Goal: Find specific fact: Find contact information

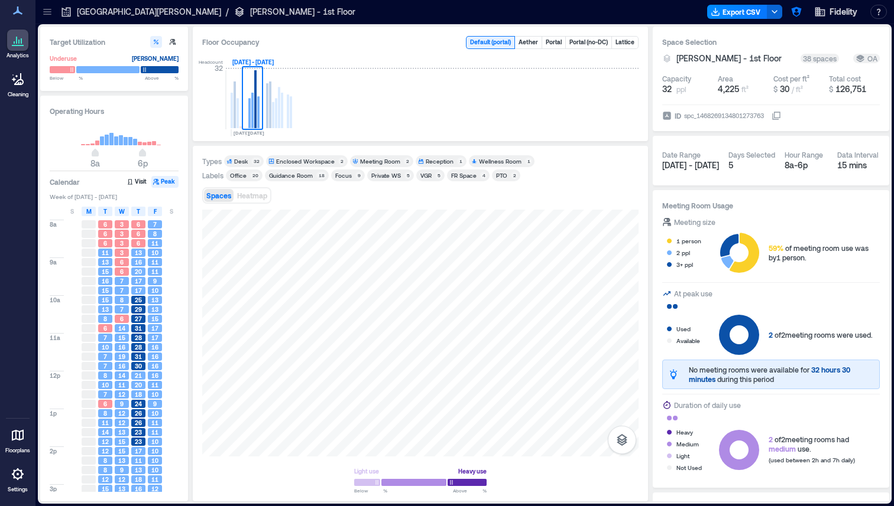
click at [86, 15] on p "[GEOGRAPHIC_DATA][PERSON_NAME]" at bounding box center [149, 12] width 144 height 12
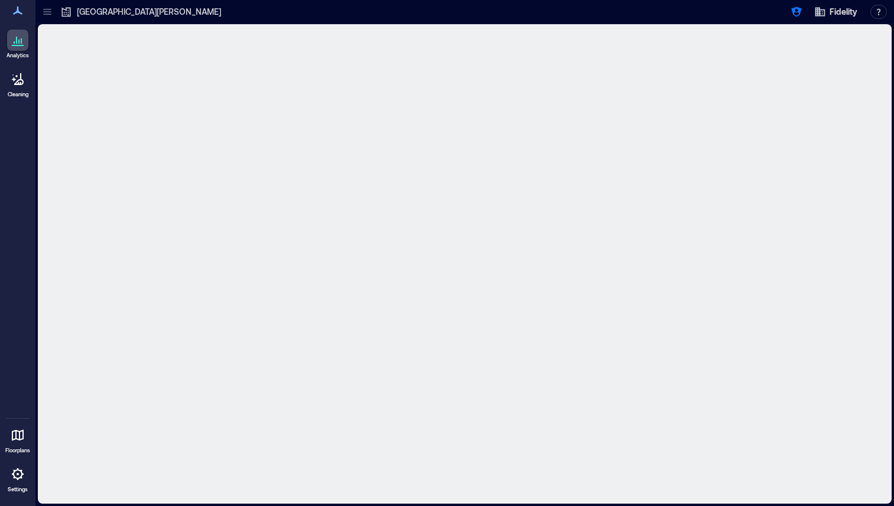
click at [47, 15] on icon at bounding box center [47, 12] width 12 height 12
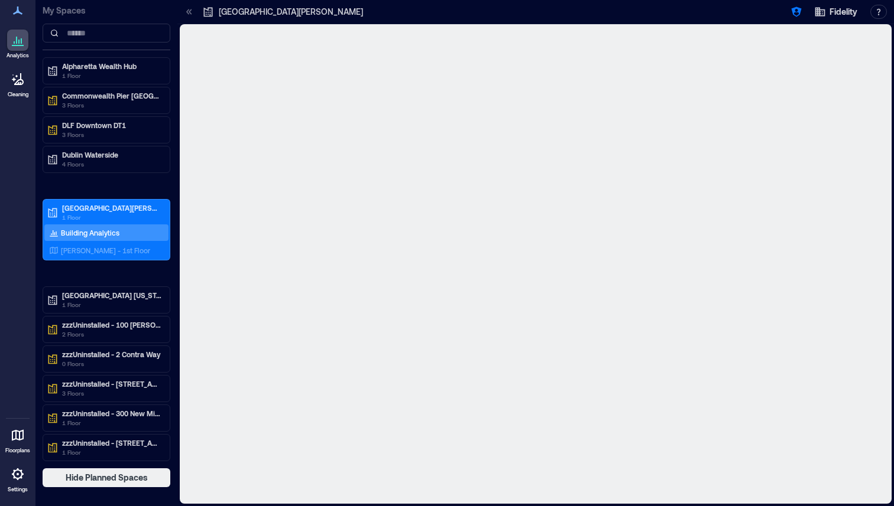
click at [93, 237] on p "Building Analytics" at bounding box center [90, 232] width 59 height 9
click at [100, 208] on p "[GEOGRAPHIC_DATA][PERSON_NAME]" at bounding box center [111, 207] width 99 height 9
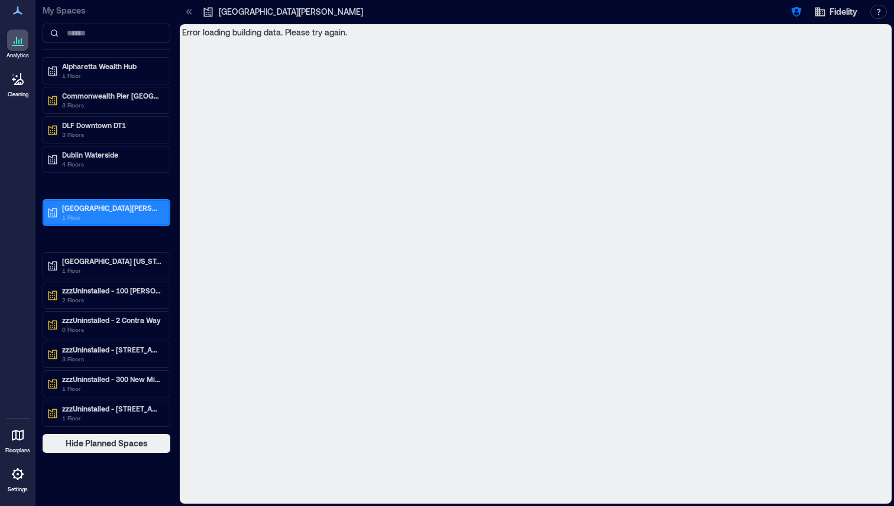
click at [80, 208] on p "[GEOGRAPHIC_DATA][PERSON_NAME]" at bounding box center [111, 207] width 99 height 9
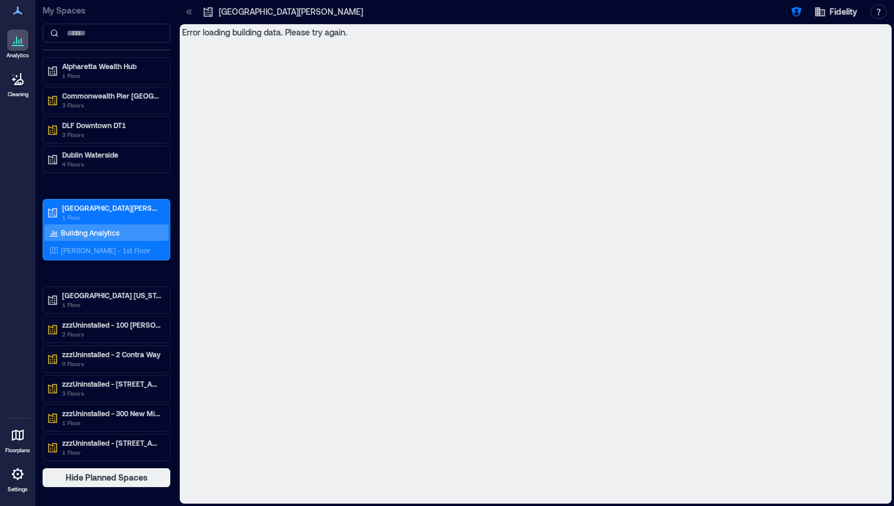
click at [79, 238] on div "Building Analytics" at bounding box center [84, 233] width 75 height 12
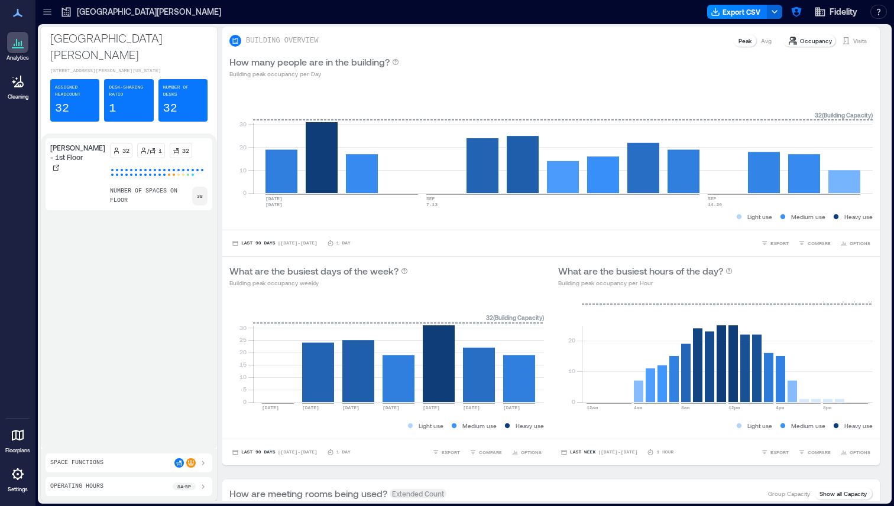
drag, startPoint x: 97, startPoint y: 60, endPoint x: 38, endPoint y: 56, distance: 58.6
click at [38, 56] on div "[GEOGRAPHIC_DATA][PERSON_NAME] [STREET_ADDRESS][PERSON_NAME][US_STATE] Assigned…" at bounding box center [464, 264] width 853 height 480
copy p "[STREET_ADDRESS][PERSON_NAME][US_STATE]"
